Goal: Task Accomplishment & Management: Manage account settings

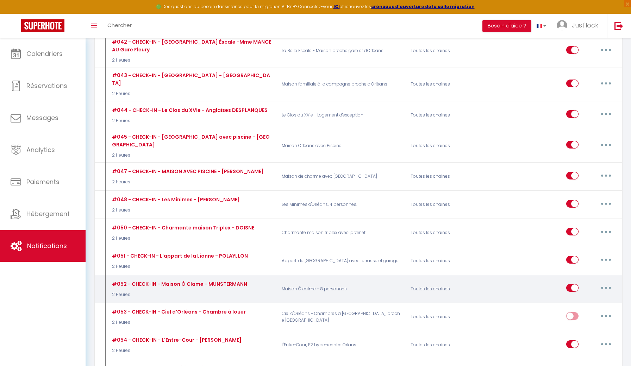
scroll to position [1812, 0]
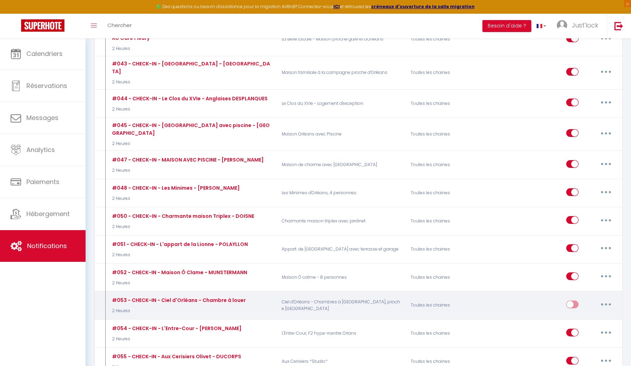
click at [571, 301] on input "checkbox" at bounding box center [572, 306] width 12 height 11
checkbox input "true"
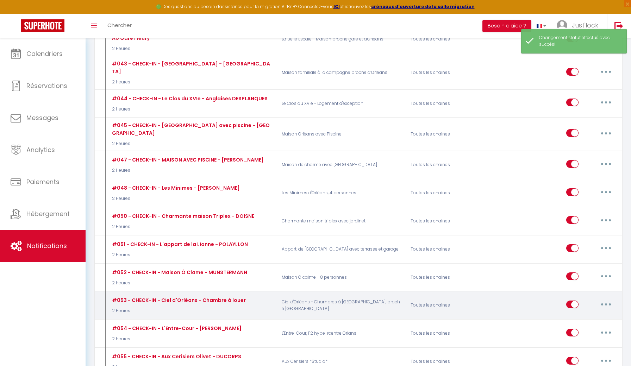
click at [609, 299] on button "button" at bounding box center [606, 304] width 20 height 11
click at [572, 315] on link "Editer" at bounding box center [588, 321] width 52 height 12
type input "#053 - CHECK-IN - Ciel d'Orléans - Chambre à louer"
select select "2 Heures"
select select "if_deposit_is_paid"
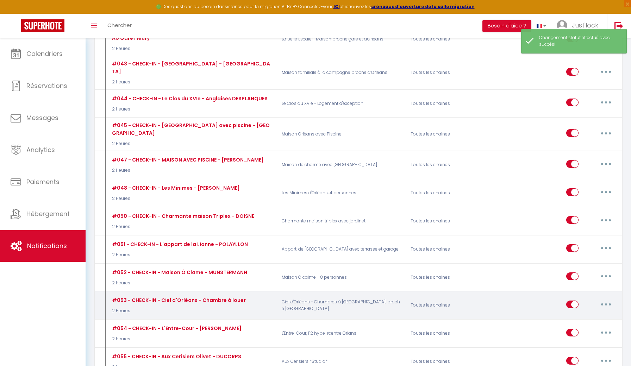
checkbox input "true"
checkbox input "false"
radio input "true"
type input "CHECK-IN [RENTAL:NAME]"
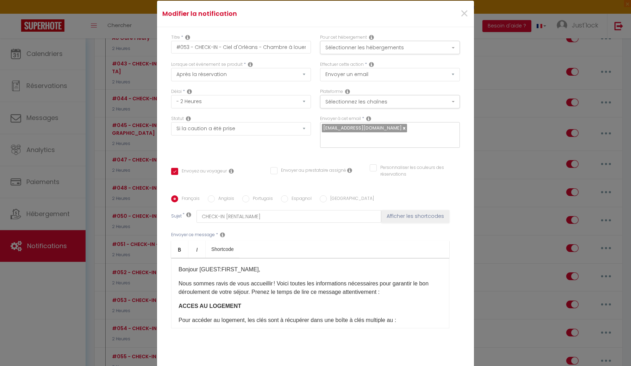
scroll to position [0, 0]
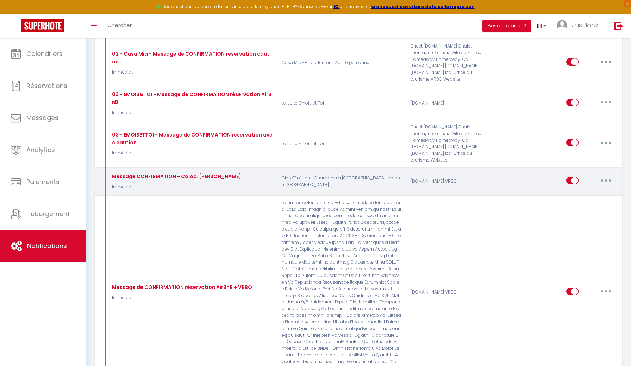
scroll to position [232, 0]
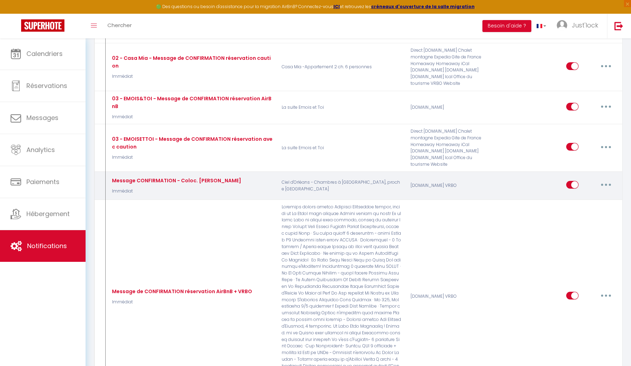
click at [608, 179] on button "button" at bounding box center [606, 184] width 20 height 11
click at [575, 195] on link "Editer" at bounding box center [588, 201] width 52 height 12
type input "Message CONFIRMATION - Coloc. [PERSON_NAME]"
select select "1"
select select "Immédiat"
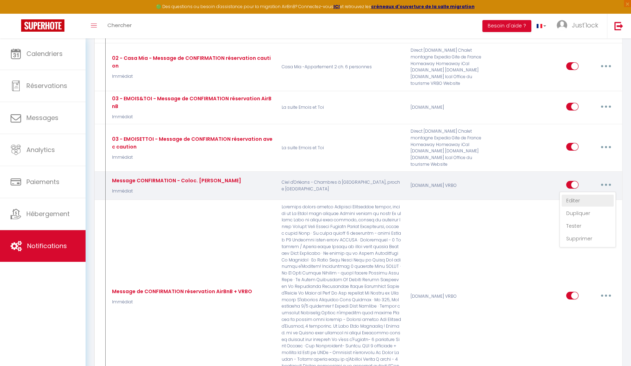
select select "if_booking_is_paid"
checkbox input "true"
checkbox input "false"
type input "Confirmation de votre réservation [RENTAL:NAME]"
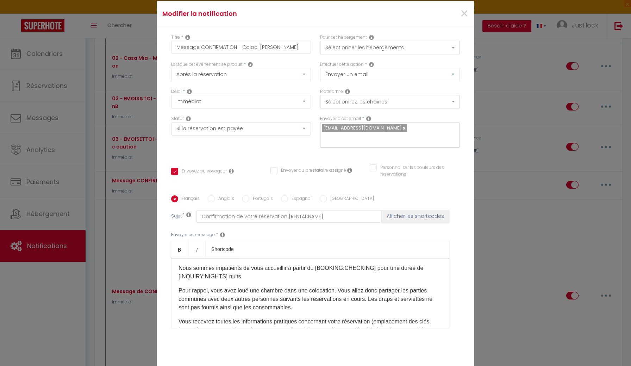
scroll to position [32, 0]
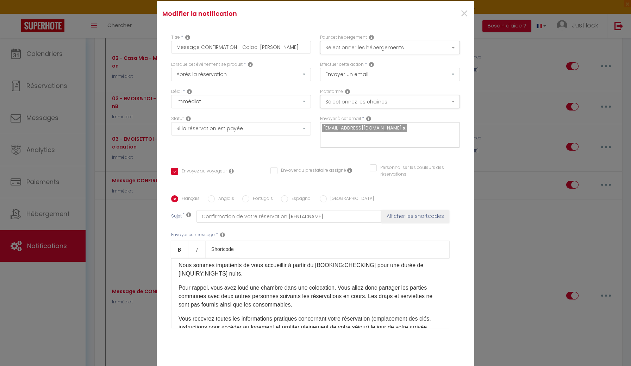
click at [199, 284] on p "Pour rappel, vous avez loué une chambre dans une colocation. Vous allez donc pa…" at bounding box center [311, 296] width 264 height 25
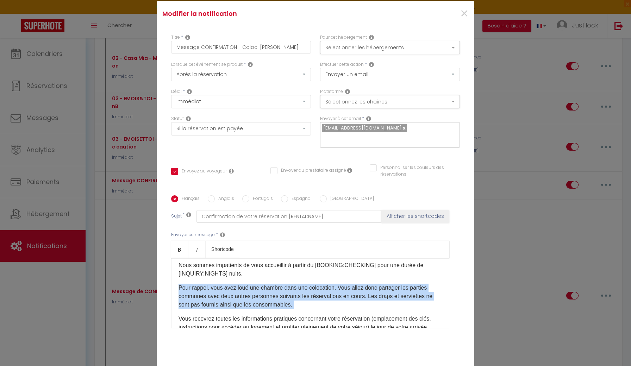
click at [199, 284] on p "Pour rappel, vous avez loué une chambre dans une colocation. Vous allez donc pa…" at bounding box center [311, 296] width 264 height 25
copy p "Pour rappel, vous avez loué une chambre dans une colocation. Vous allez donc pa…"
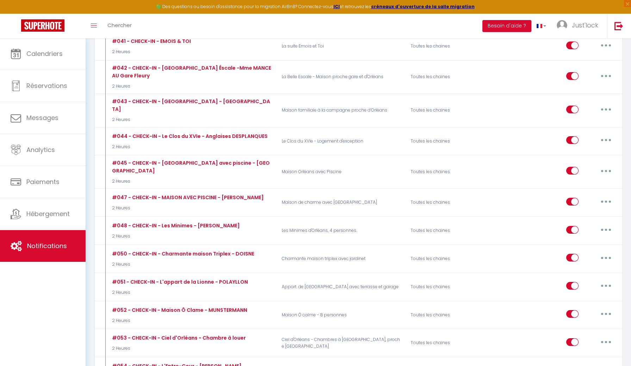
scroll to position [1773, 0]
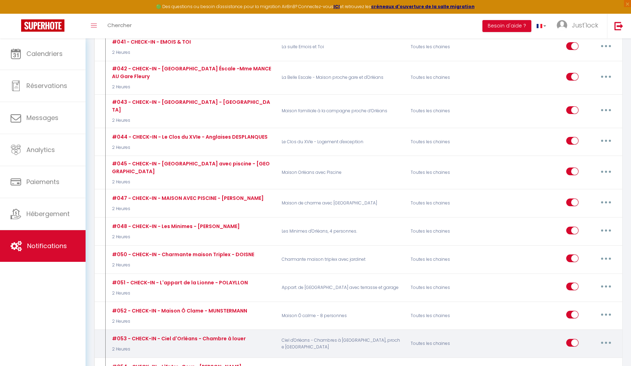
click at [606, 337] on button "button" at bounding box center [606, 342] width 20 height 11
click at [576, 353] on link "Editer" at bounding box center [588, 359] width 52 height 12
type input "#053 - CHECK-IN - Ciel d'Orléans - Chambre à louer"
select select "2 Heures"
select select "if_deposit_is_paid"
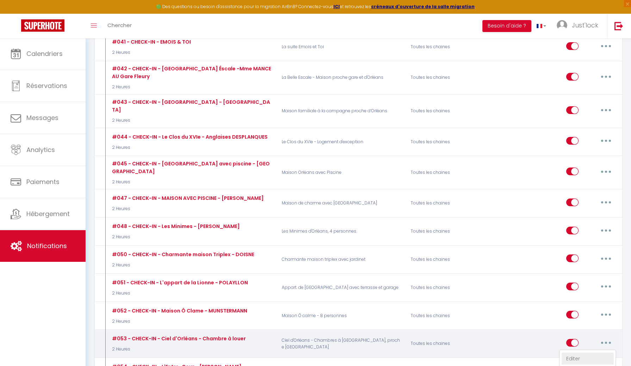
checkbox input "true"
checkbox input "false"
type input "CHECK-IN [RENTAL:NAME]"
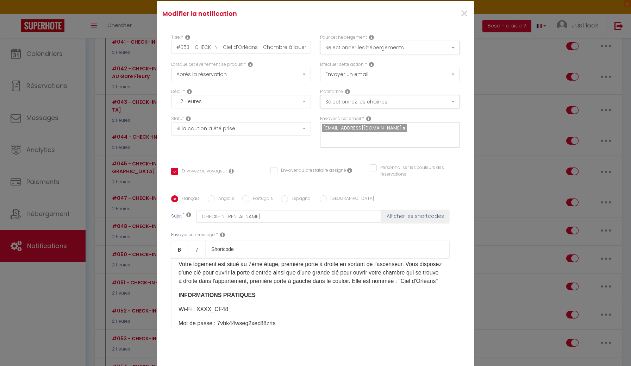
scroll to position [168, 0]
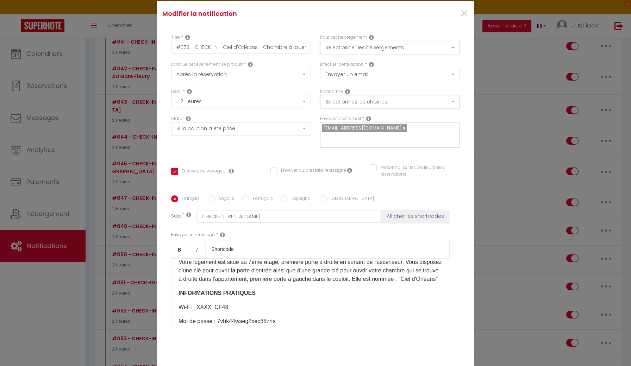
click at [228, 258] on p "Votre logement est situé au 7ème étage, première porte à droite en sortant de l…" at bounding box center [311, 270] width 264 height 25
click at [257, 289] on p "INFORMATIONS PRATIQUES" at bounding box center [311, 293] width 264 height 8
click at [188, 289] on p "INFORMATIONS PRATIQUES" at bounding box center [311, 293] width 264 height 8
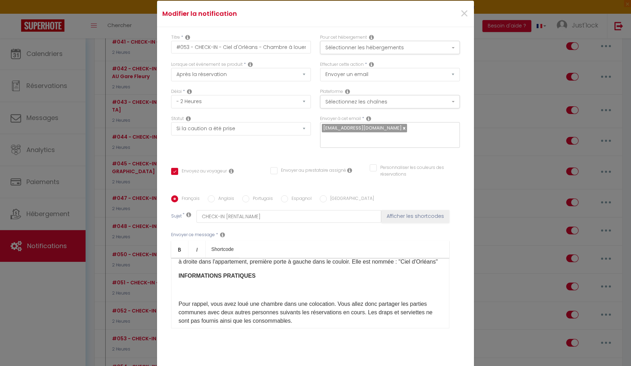
scroll to position [189, 0]
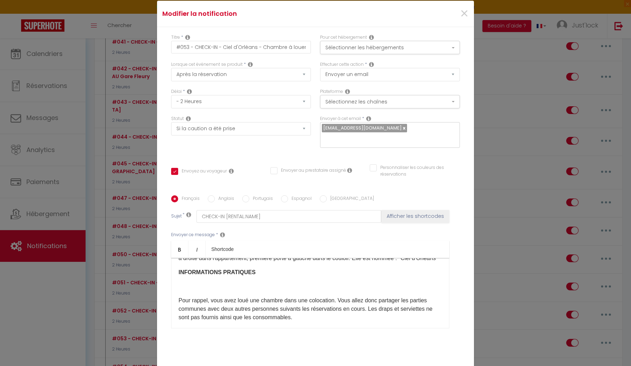
click at [198, 283] on p "​" at bounding box center [311, 287] width 264 height 8
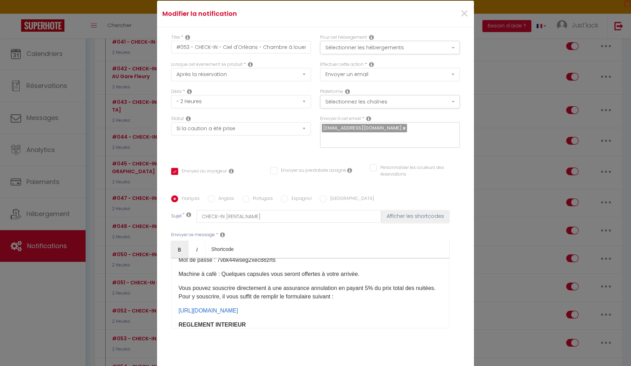
scroll to position [265, 0]
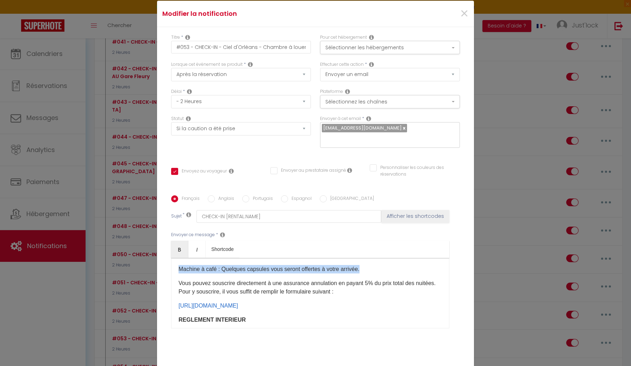
drag, startPoint x: 369, startPoint y: 248, endPoint x: 166, endPoint y: 248, distance: 202.6
click at [166, 248] on div "Titre * #053 - CHECK-IN - Ciel d'Orléans - Chambre à louer Pour cet hébergement…" at bounding box center [315, 195] width 317 height 337
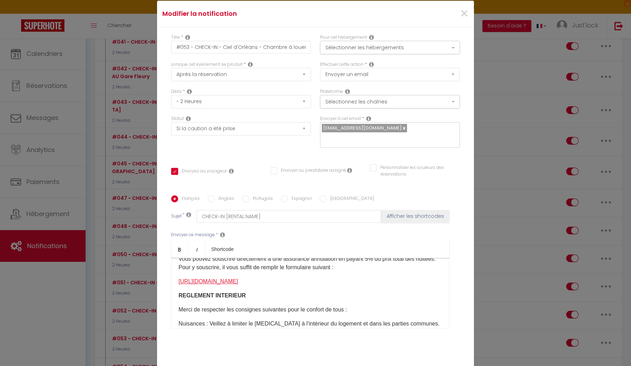
scroll to position [281, 0]
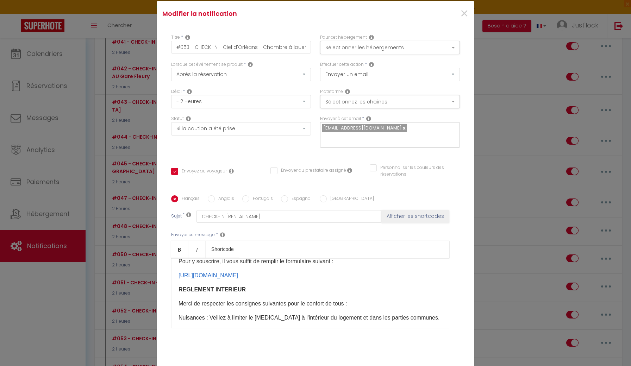
drag, startPoint x: 354, startPoint y: 256, endPoint x: 173, endPoint y: 232, distance: 183.0
click at [173, 258] on div "Bonjour [GUEST:FIRST_NAME]​, Nous sommes ravis de vous accueillir ! Voici toute…" at bounding box center [310, 293] width 278 height 70
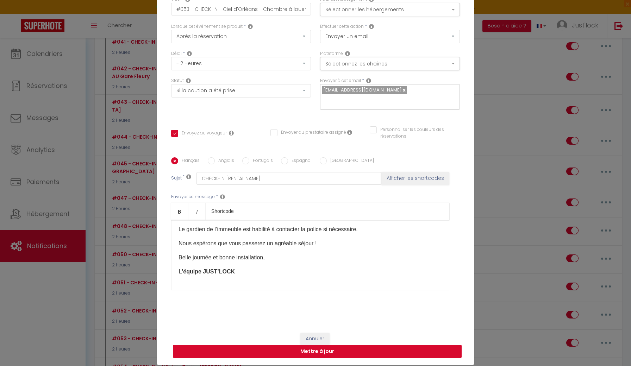
scroll to position [38, 0]
click at [315, 351] on button "Mettre à jour" at bounding box center [317, 351] width 289 height 13
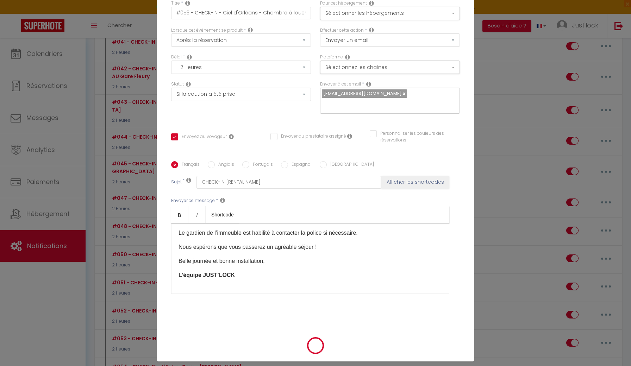
checkbox input "true"
checkbox input "false"
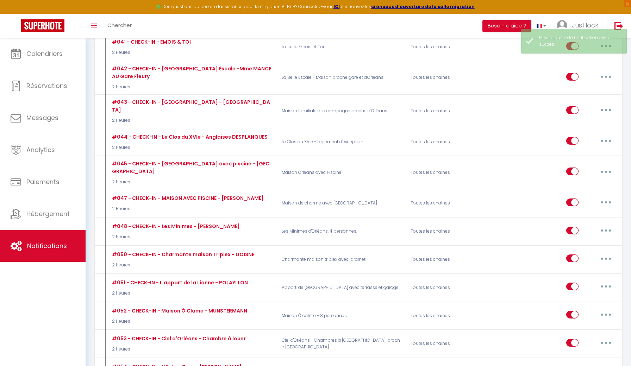
checkbox input "true"
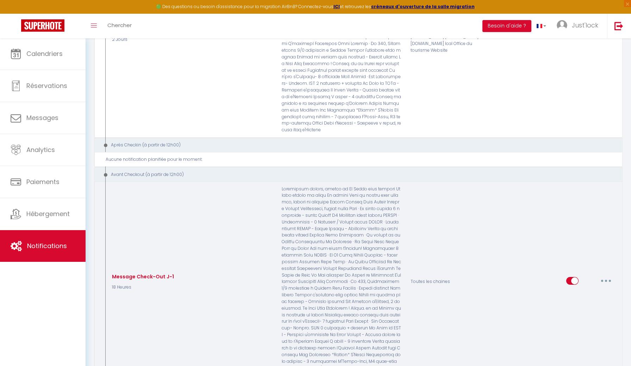
scroll to position [2534, 0]
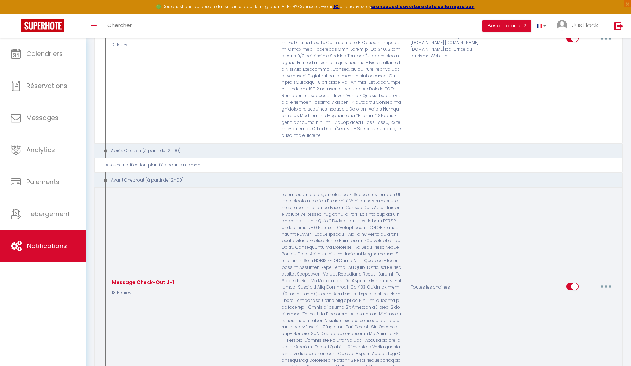
click at [605, 281] on button "button" at bounding box center [606, 286] width 20 height 11
click at [581, 297] on link "Editer" at bounding box center [588, 303] width 52 height 12
type input "Message Check-Out J-1"
select select "4"
select select "18 Heures"
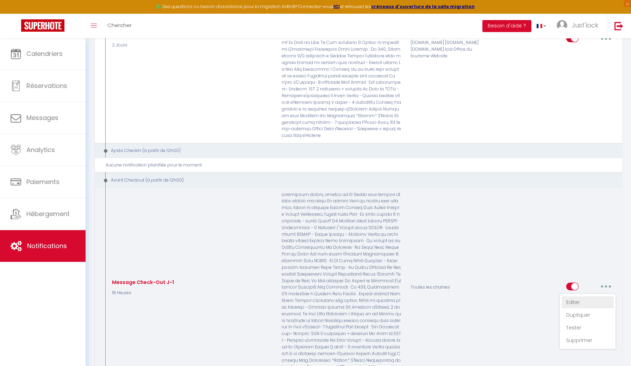
select select
checkbox input "true"
checkbox input "false"
radio input "true"
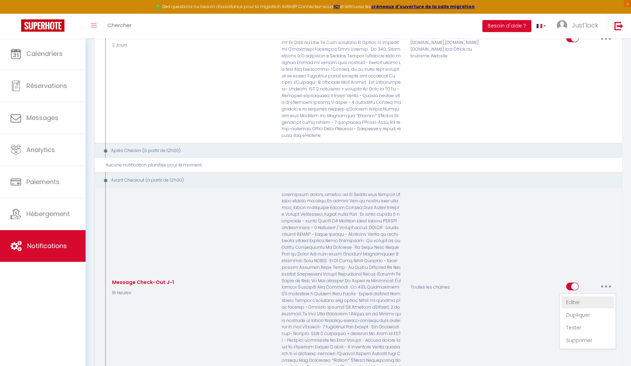
type input "Avant votre départ !"
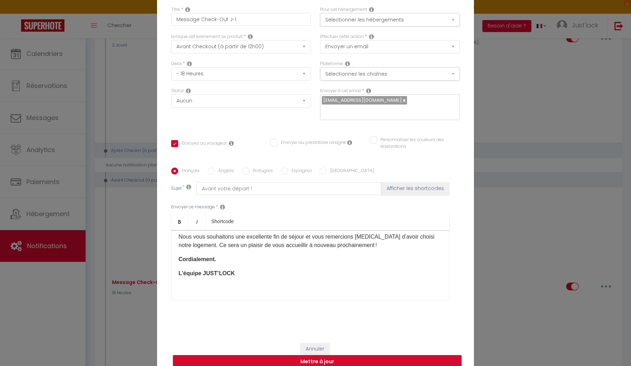
scroll to position [0, 0]
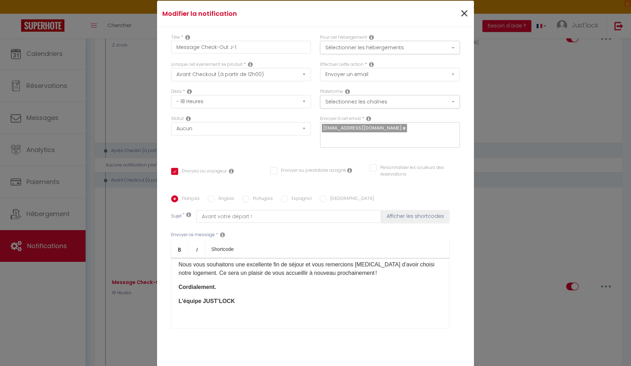
click at [464, 14] on span "×" at bounding box center [464, 13] width 9 height 21
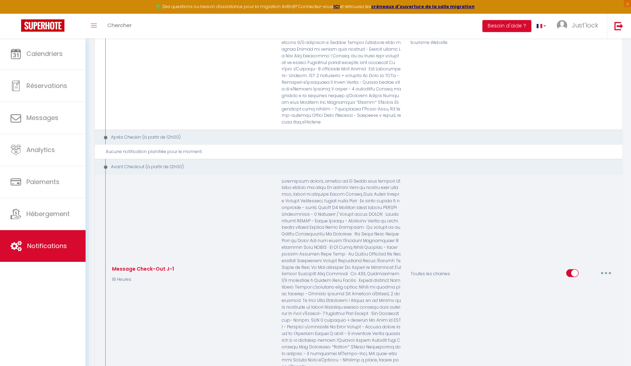
scroll to position [2541, 0]
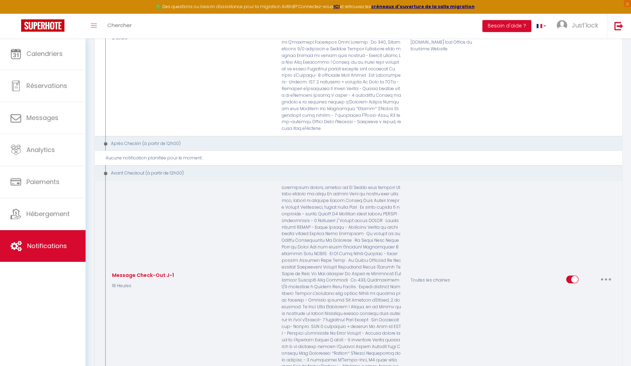
click at [607, 274] on button "button" at bounding box center [606, 279] width 20 height 11
click at [581, 302] on link "Dupliquer" at bounding box center [588, 308] width 52 height 12
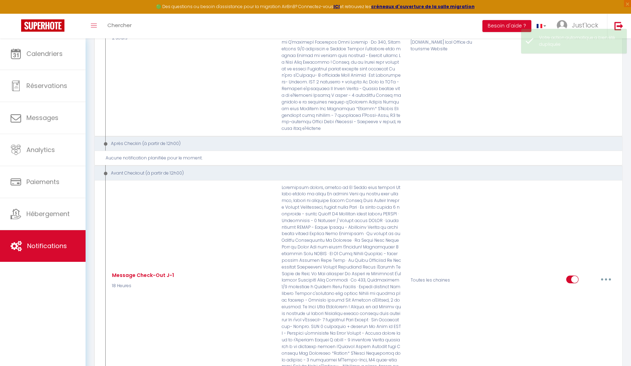
checkbox input "false"
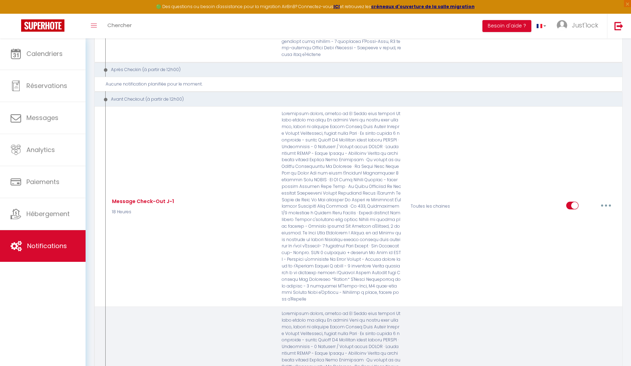
scroll to position [2616, 0]
type input "Message Check-Out J-1"
select select "4"
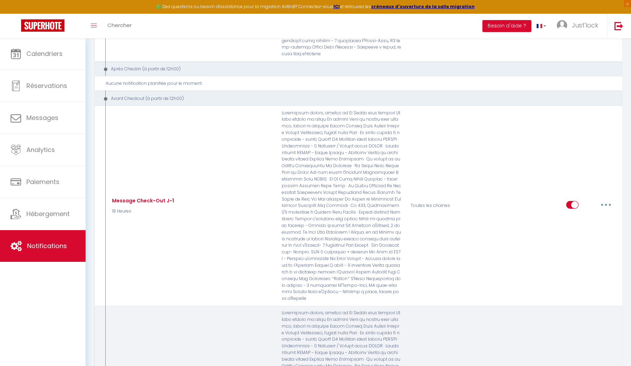
select select "18 Heures"
select select
checkbox input "true"
checkbox input "false"
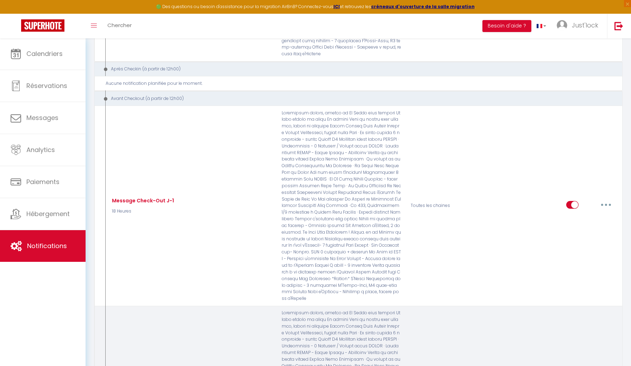
radio input "true"
type input "Avant votre départ !"
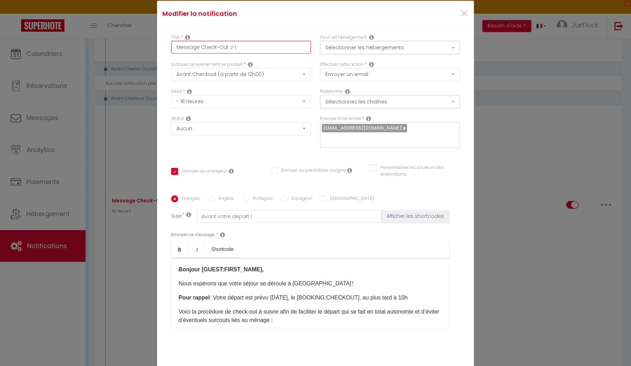
click at [251, 47] on input "Message Check-Out J-1" at bounding box center [241, 47] width 140 height 13
type input "Message Check-Out J-1"
checkbox input "true"
checkbox input "false"
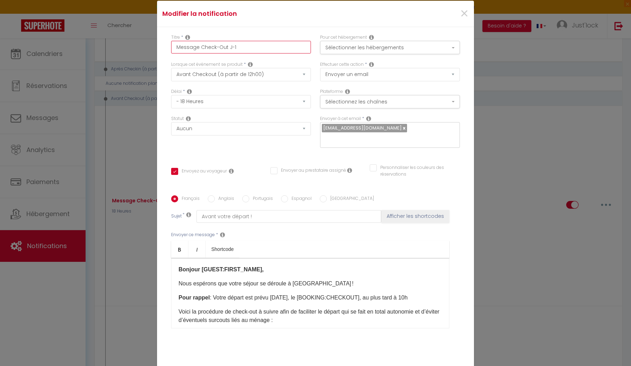
type input "Message Check-Out J-1 -"
checkbox input "true"
checkbox input "false"
type input "Message Check-Out J-1 -"
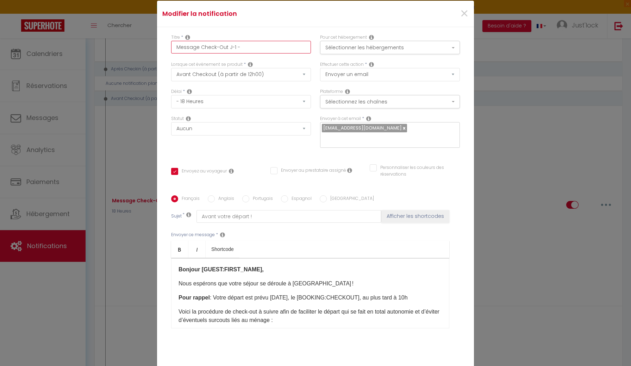
checkbox input "true"
checkbox input "false"
type input "Message Check-Out J-1 - C"
checkbox input "true"
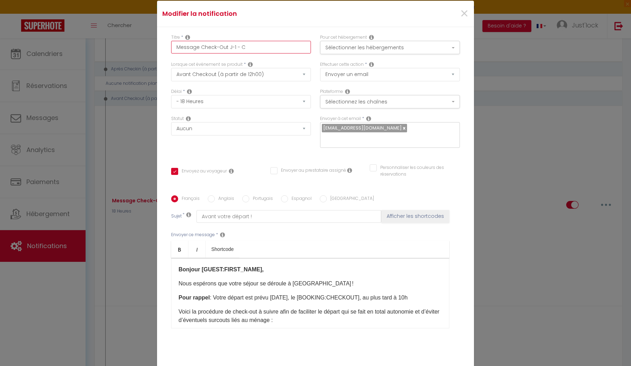
checkbox input "false"
type input "Message Check-Out J-1 - Co"
checkbox input "true"
checkbox input "false"
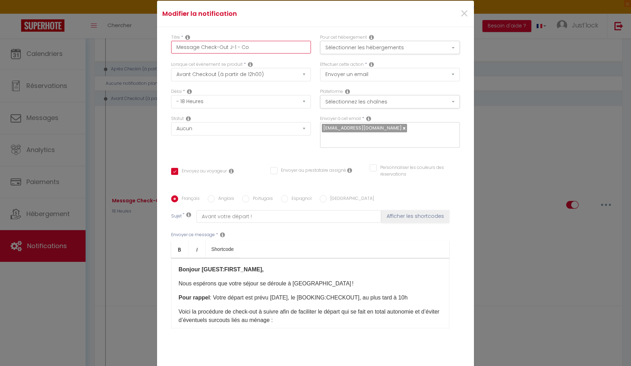
checkbox input "false"
type input "Message Check-Out J-1 - Col"
checkbox input "true"
checkbox input "false"
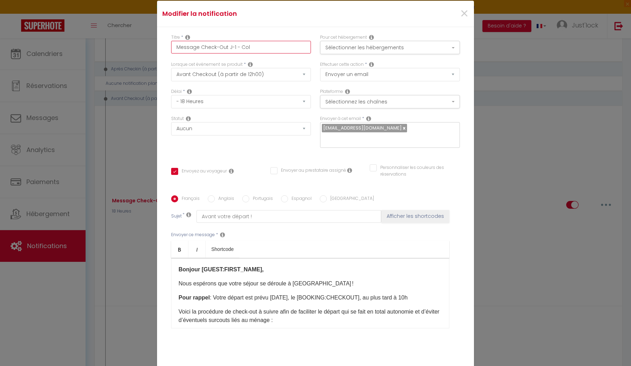
type input "Message Check-Out J-1 - Colo"
checkbox input "true"
checkbox input "false"
type input "Message Check-Out J-1 - Coloc"
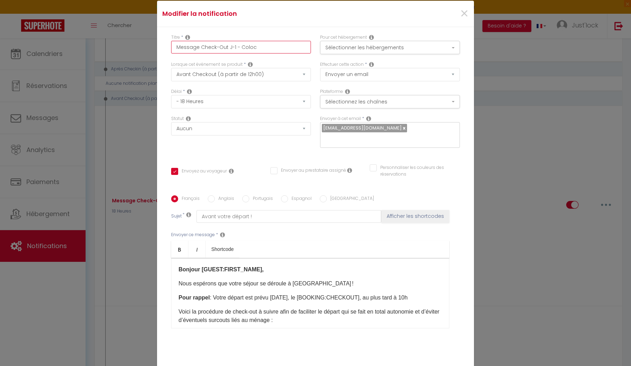
checkbox input "true"
checkbox input "false"
type input "Message Check-Out J-1 - Coloc."
checkbox input "false"
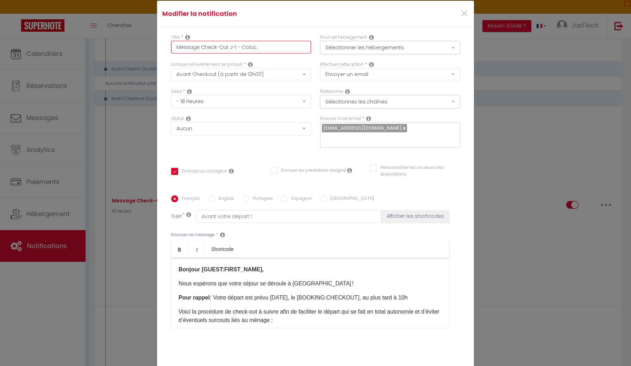
checkbox input "false"
checkbox input "true"
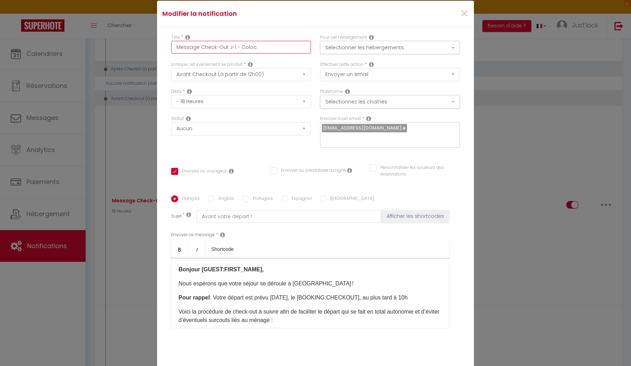
checkbox input "false"
type input "Message Check-Out J-1 - Coloc."
checkbox input "false"
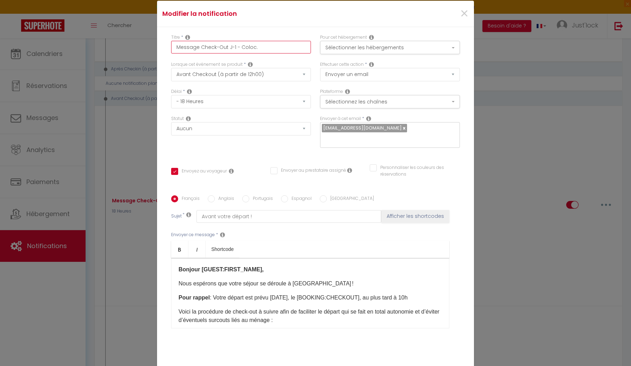
checkbox input "false"
checkbox input "true"
checkbox input "false"
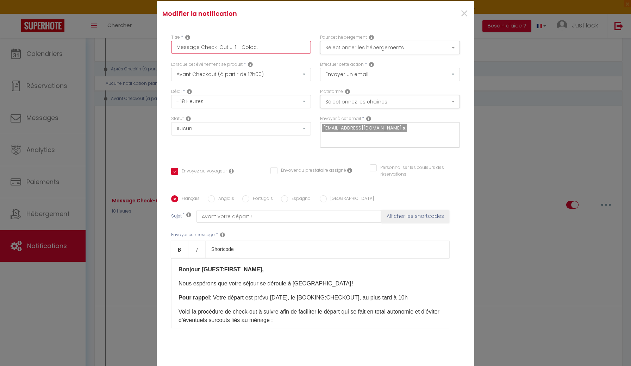
checkbox input "false"
type input "Message Check-Out J-1 - Coloc. B"
checkbox input "false"
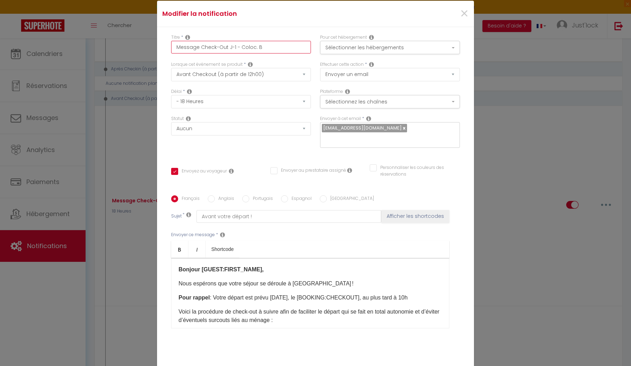
checkbox input "false"
checkbox input "true"
checkbox input "false"
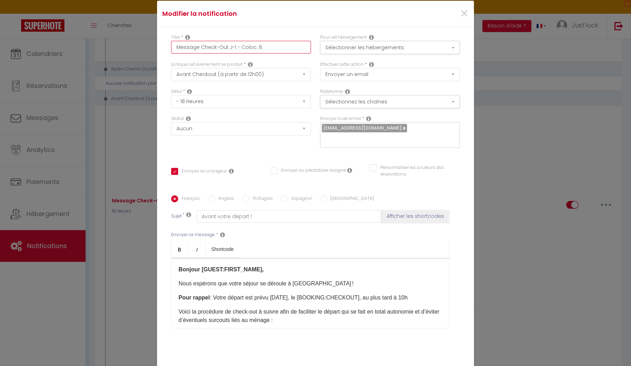
type input "Message Check-Out J-1 - Coloc. Ba"
checkbox input "false"
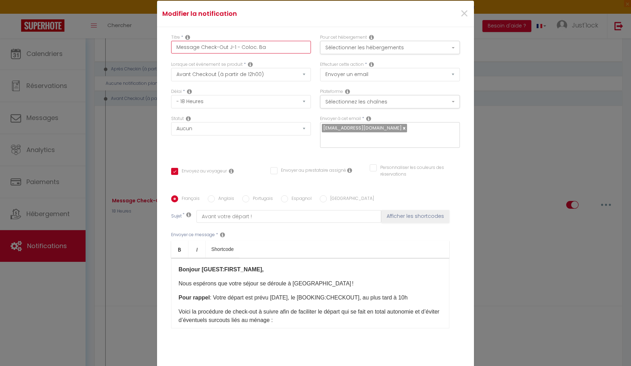
checkbox input "false"
checkbox input "true"
checkbox input "false"
type input "Message Check-Out J-1 - Coloc. Bap"
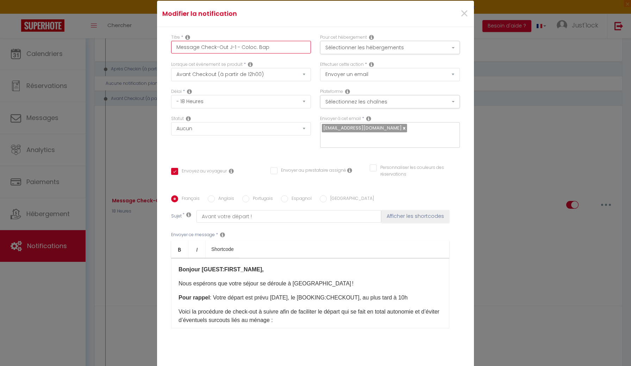
checkbox input "false"
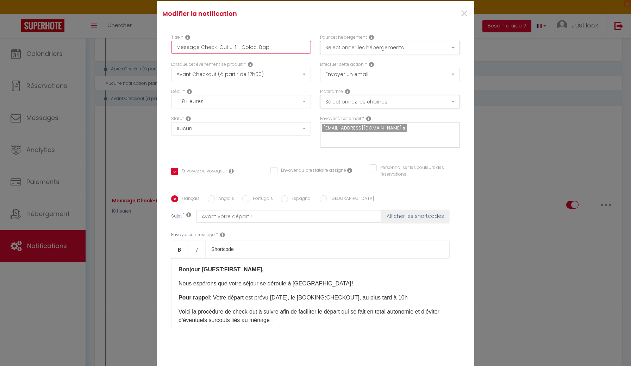
checkbox input "true"
checkbox input "false"
type input "Message Check-Out J-1 - Coloc. Bapt"
checkbox input "false"
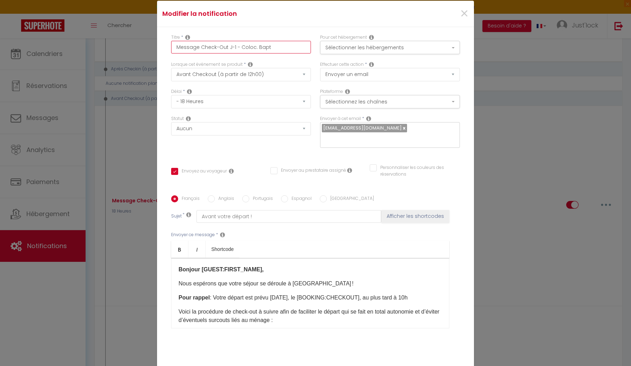
checkbox input "false"
checkbox input "true"
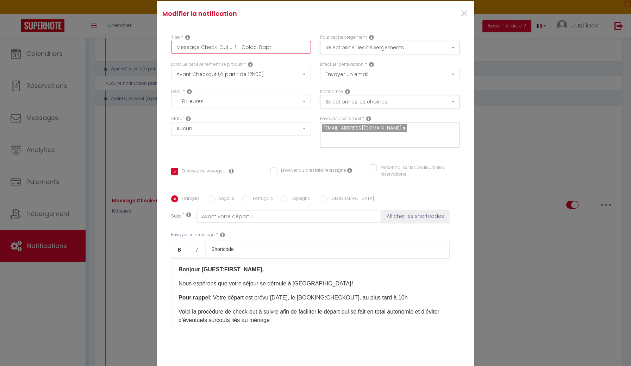
checkbox input "false"
type input "Message Check-Out J-1 - Coloc. Bapti"
checkbox input "false"
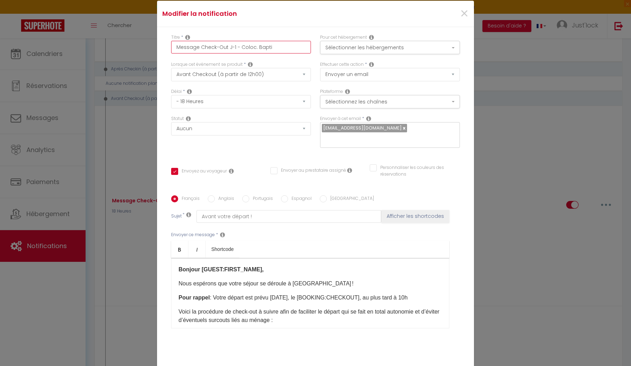
checkbox input "false"
checkbox input "true"
checkbox input "false"
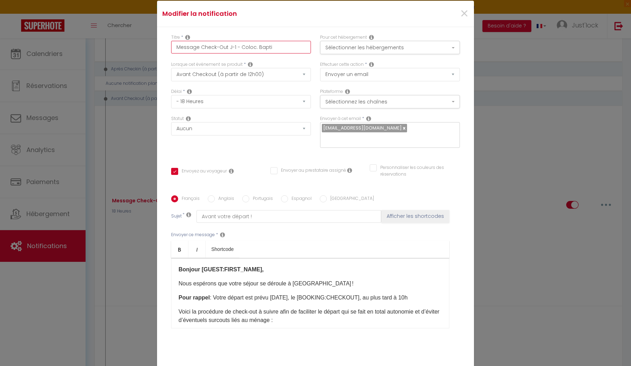
checkbox input "false"
type input "Message Check-Out J-1 - Coloc. [DEMOGRAPHIC_DATA]"
checkbox input "false"
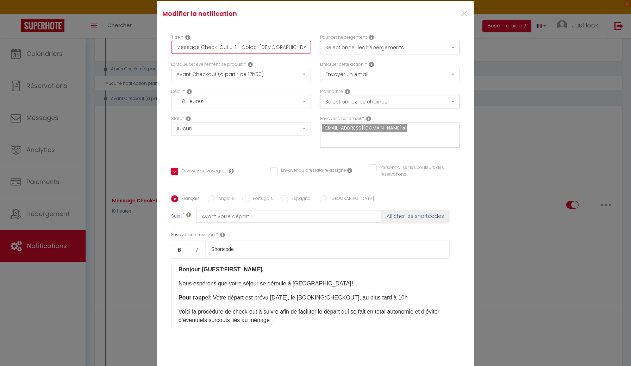
checkbox input "false"
checkbox input "true"
checkbox input "false"
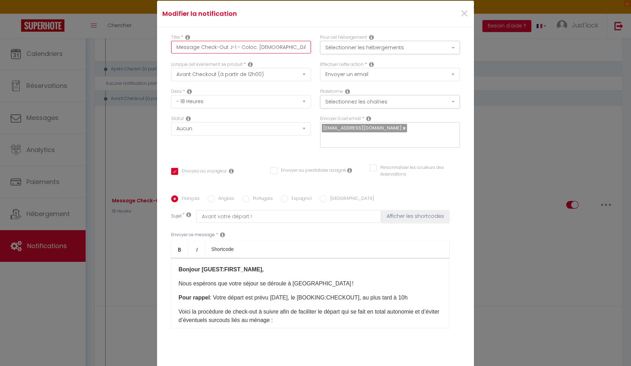
type input "Message Check-Out J-1 - Coloc. [DEMOGRAPHIC_DATA]"
checkbox input "false"
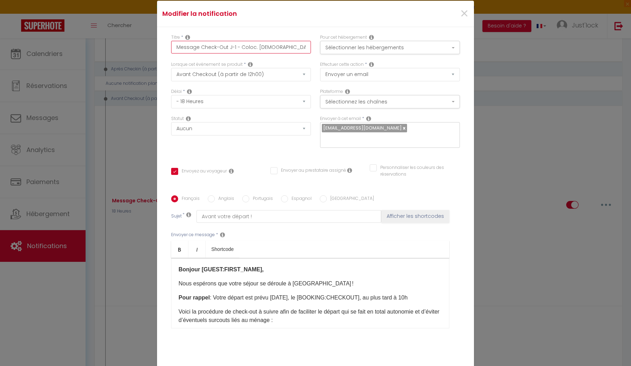
checkbox input "false"
checkbox input "true"
checkbox input "false"
type input "Message Check-Out J-1 - Coloc. [PERSON_NAME]"
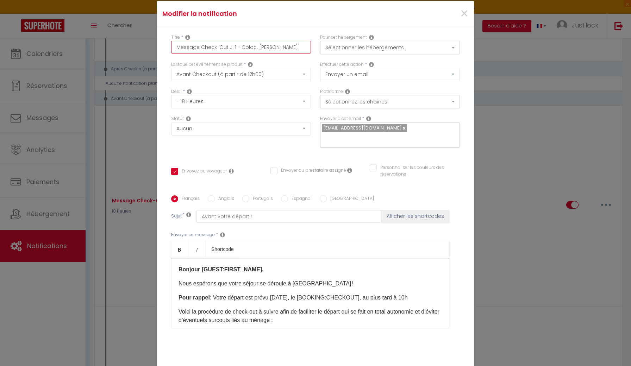
checkbox input "false"
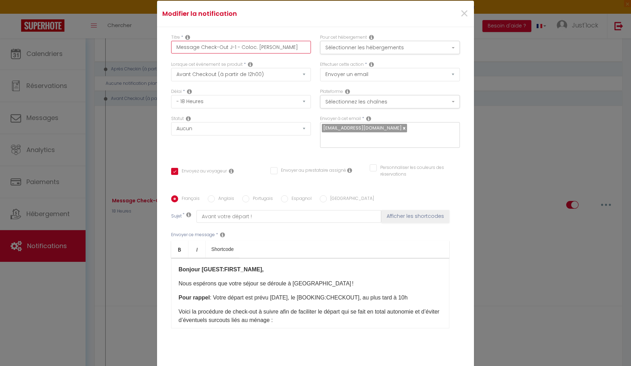
checkbox input "true"
checkbox input "false"
type input "Message Check-Out J-1 - Coloc. [PERSON_NAME]"
click at [359, 50] on button "Sélectionner les hébergements" at bounding box center [390, 47] width 140 height 13
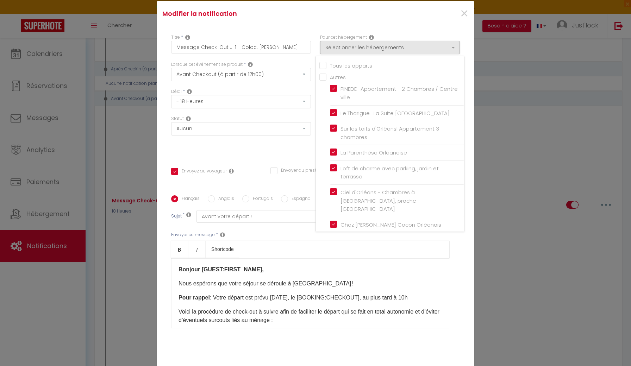
click at [324, 64] on input "Tous les apparts" at bounding box center [392, 65] width 145 height 7
checkbox input "true"
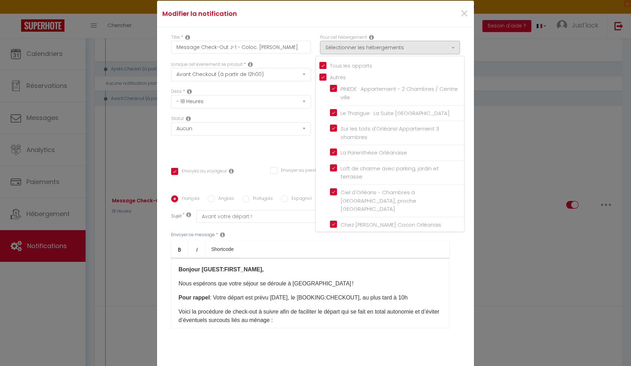
checkbox input "true"
checkbox input "false"
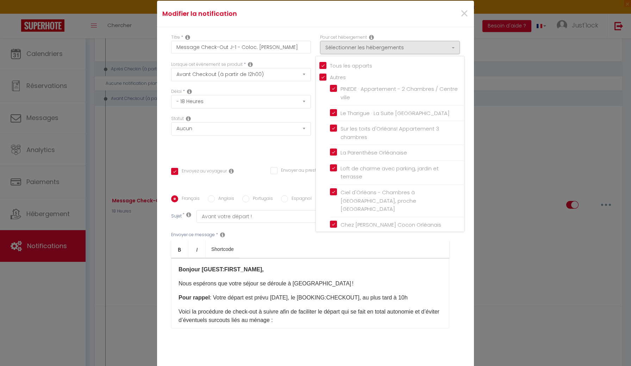
checkbox input "false"
click at [324, 64] on input "Tous les apparts" at bounding box center [392, 65] width 145 height 7
checkbox input "false"
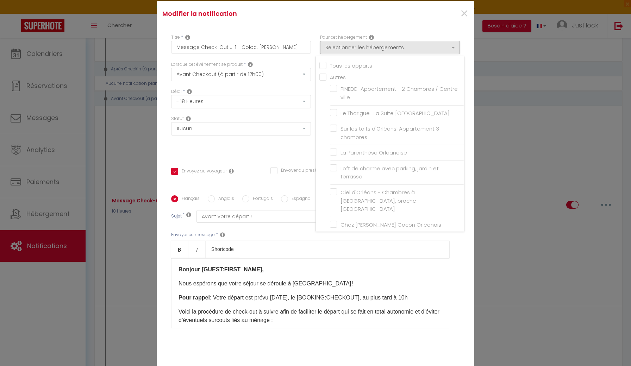
checkbox input "false"
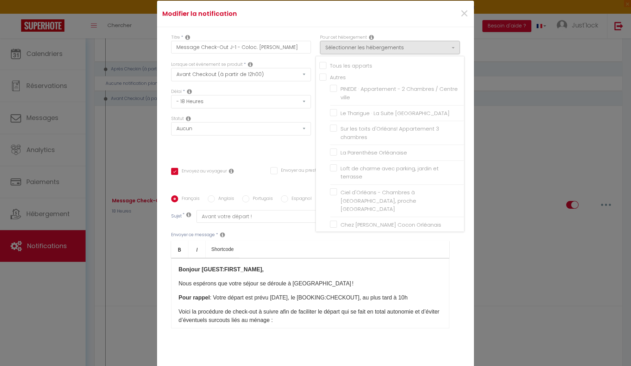
checkbox input "false"
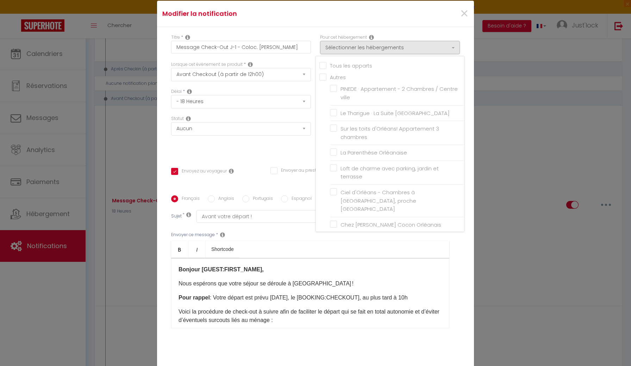
checkbox input "false"
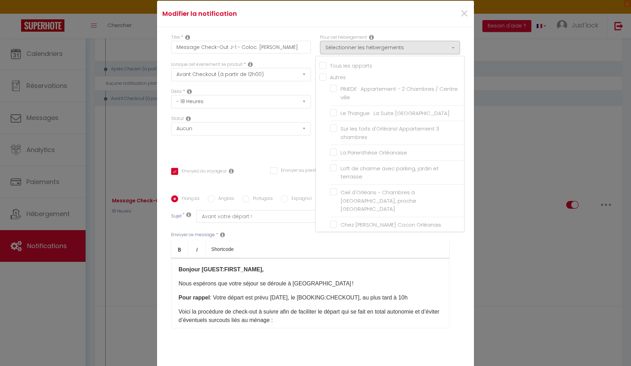
checkbox input "false"
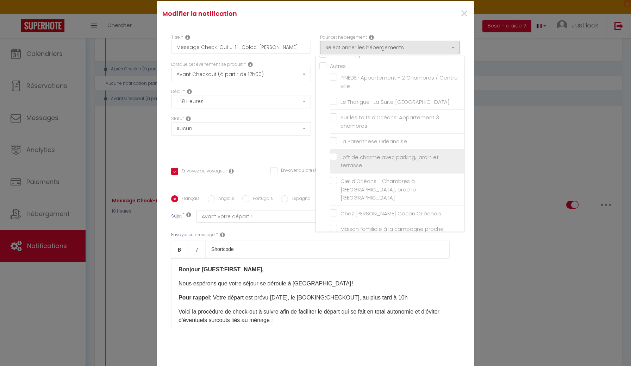
scroll to position [16, 0]
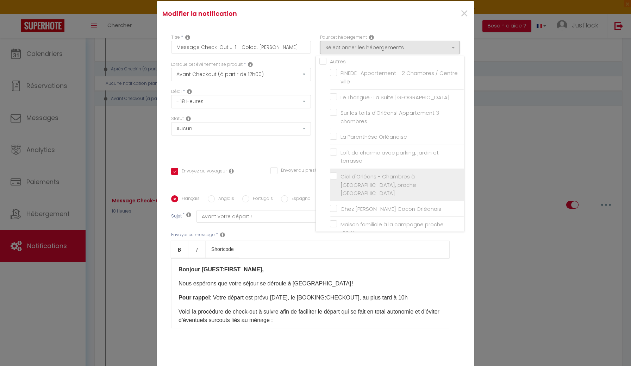
click at [335, 181] on input "Ciel d'Orléans - Chambres à [GEOGRAPHIC_DATA], proche [GEOGRAPHIC_DATA]" at bounding box center [397, 184] width 134 height 7
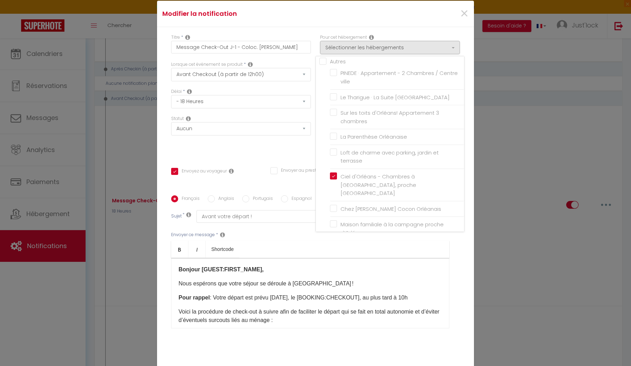
click at [290, 150] on div "Statut Aucun Si la réservation est payée Si réservation non payée Si la caution…" at bounding box center [241, 136] width 149 height 40
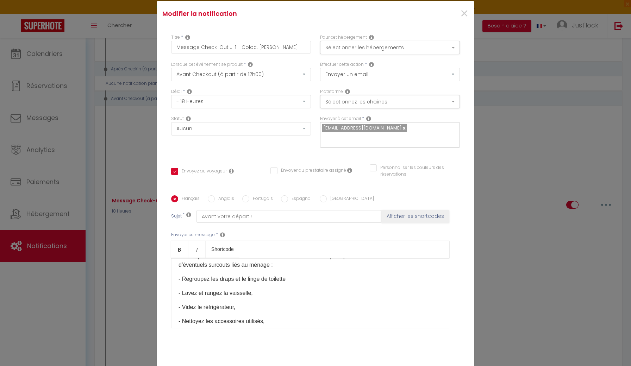
scroll to position [58, 0]
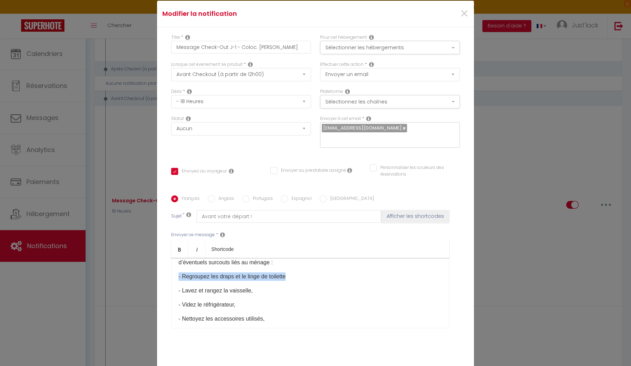
drag, startPoint x: 291, startPoint y: 279, endPoint x: 175, endPoint y: 279, distance: 116.6
click at [175, 279] on div "Bonjour [GUEST:FIRST_NAME]​, Nous espérons que votre séjour se déroule à [GEOGR…" at bounding box center [310, 293] width 278 height 70
click at [227, 279] on p "- Lavez et rangez la vaisselle," at bounding box center [311, 278] width 264 height 8
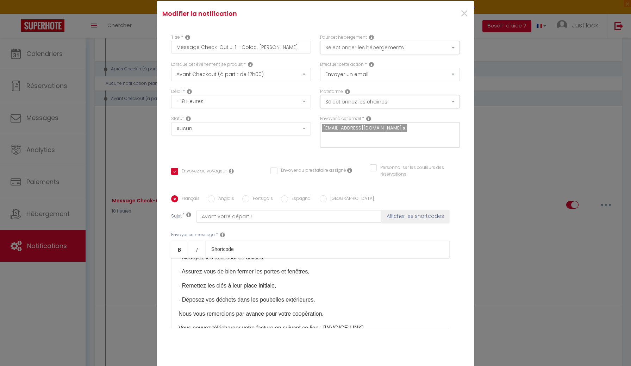
scroll to position [110, 0]
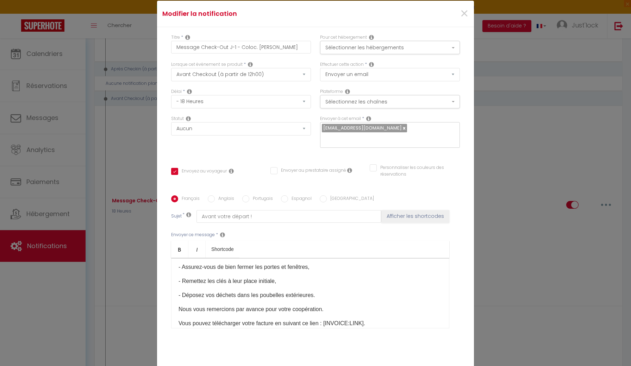
click at [278, 280] on p "- Remettez les clés à leur place initiale," at bounding box center [311, 281] width 264 height 8
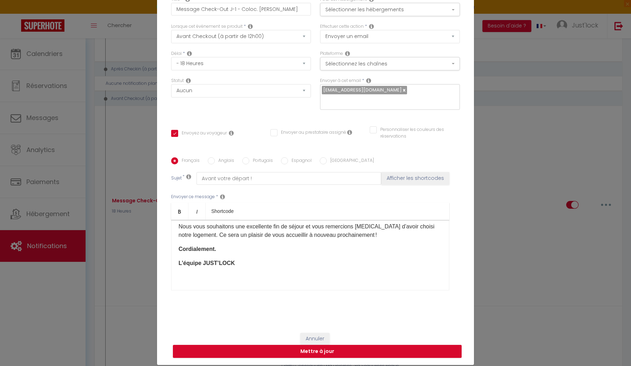
scroll to position [38, 0]
click at [320, 355] on button "Mettre à jour" at bounding box center [317, 351] width 289 height 13
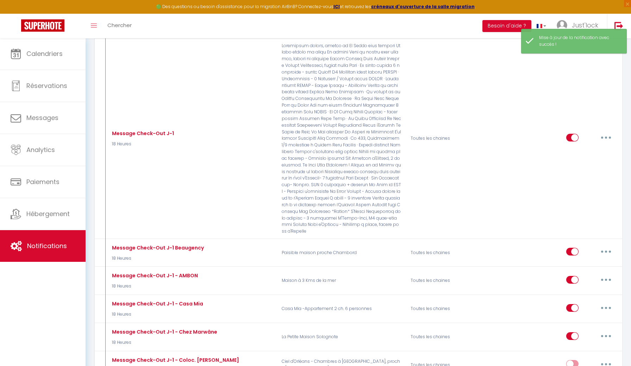
scroll to position [2684, 0]
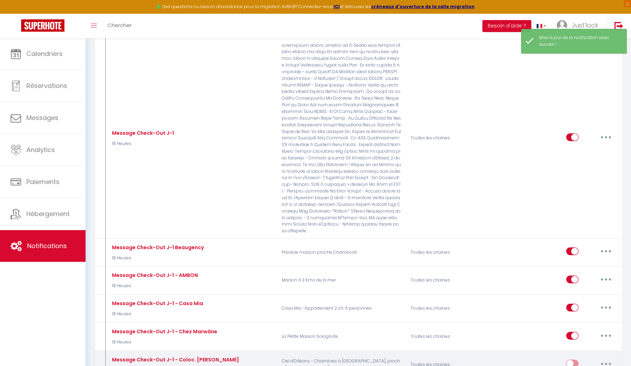
click at [574, 360] on input "checkbox" at bounding box center [572, 365] width 12 height 11
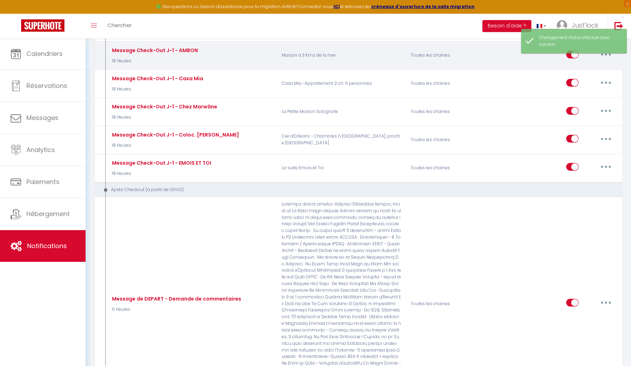
scroll to position [2923, 0]
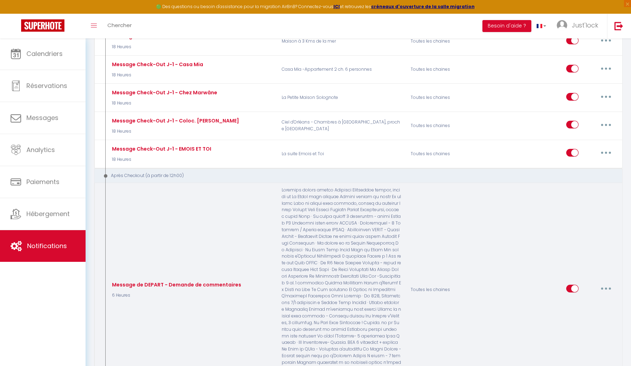
click at [607, 283] on button "button" at bounding box center [606, 288] width 20 height 11
click at [575, 299] on link "Editer" at bounding box center [588, 305] width 52 height 12
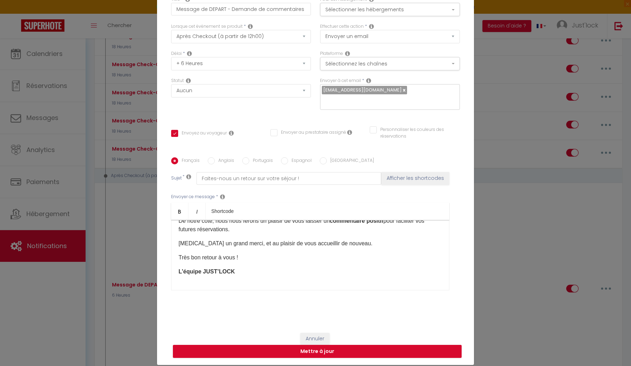
scroll to position [118, 0]
click at [337, 10] on button "Sélectionner les hébergements" at bounding box center [390, 9] width 140 height 13
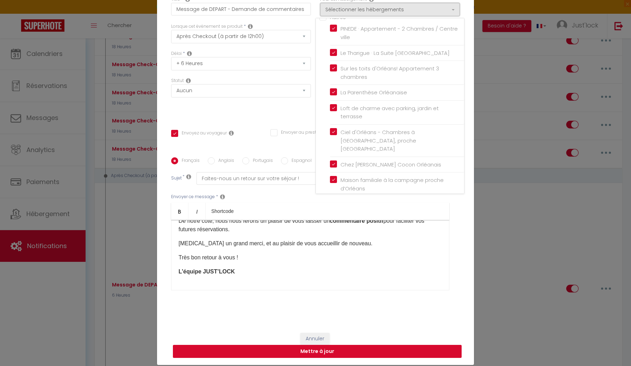
scroll to position [38, 0]
click at [292, 350] on button "Mettre à jour" at bounding box center [317, 351] width 289 height 13
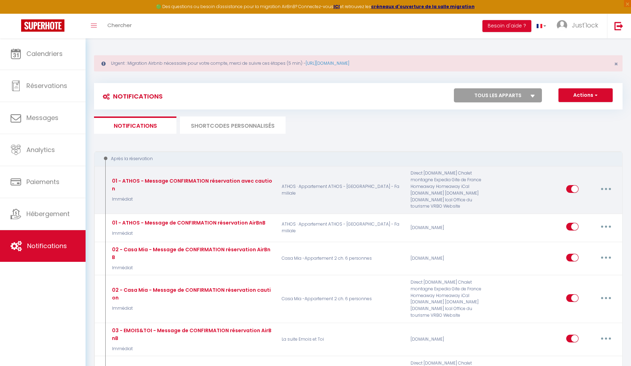
scroll to position [0, 0]
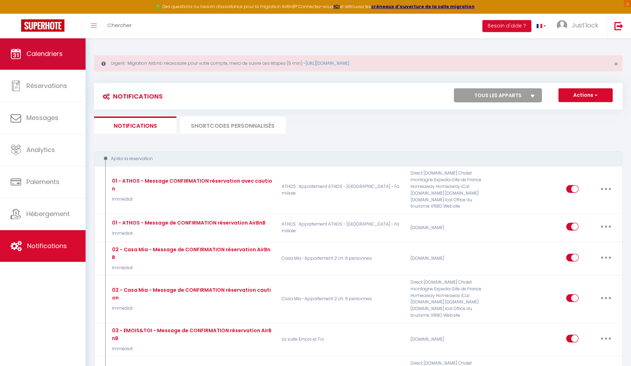
click at [23, 61] on link "Calendriers" at bounding box center [43, 54] width 86 height 32
